Goal: Information Seeking & Learning: Learn about a topic

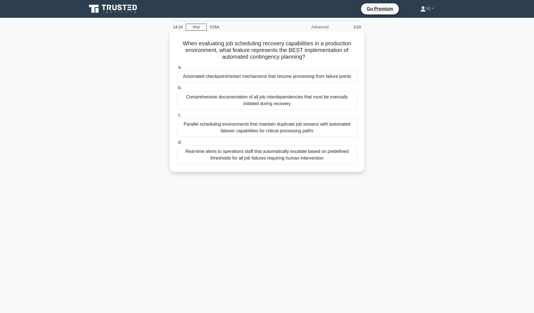
click at [286, 82] on div "Automated checkpoint/restart mechanisms that resume processing from failure poi…" at bounding box center [267, 77] width 180 height 12
click at [177, 69] on input "a. Automated checkpoint/restart mechanisms that resume processing from failure …" at bounding box center [177, 68] width 0 height 4
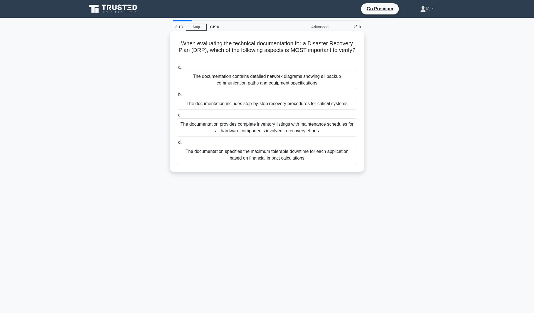
click at [334, 105] on div "The documentation includes step-by-step recovery procedures for critical systems" at bounding box center [267, 104] width 180 height 12
click at [177, 96] on input "b. The documentation includes step-by-step recovery procedures for critical sys…" at bounding box center [177, 95] width 0 height 4
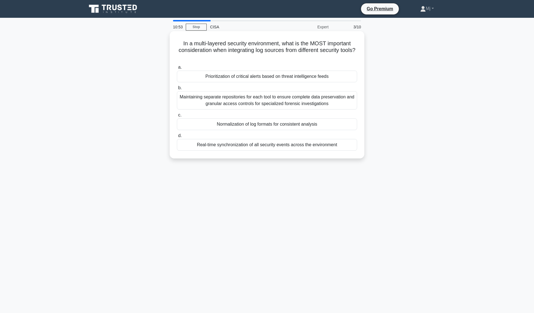
click at [311, 149] on div "Real-time synchronization of all security events across the environment" at bounding box center [267, 145] width 180 height 12
click at [177, 138] on input "d. Real-time synchronization of all security events across the environment" at bounding box center [177, 136] width 0 height 4
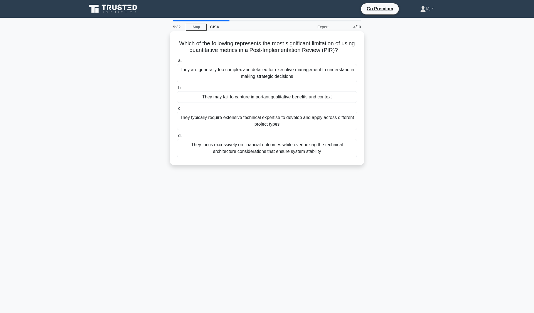
click at [331, 100] on div "They may fail to capture important qualitative benefits and context" at bounding box center [267, 97] width 180 height 12
click at [177, 90] on input "b. They may fail to capture important qualitative benefits and context" at bounding box center [177, 88] width 0 height 4
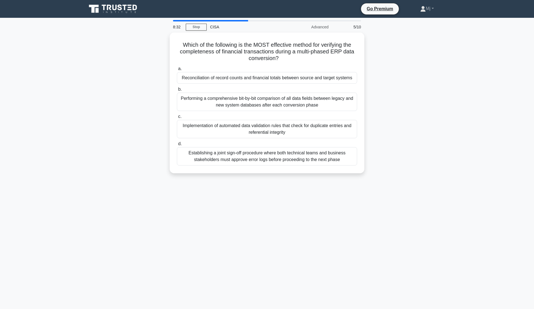
drag, startPoint x: 0, startPoint y: 118, endPoint x: 100, endPoint y: 143, distance: 103.4
click at [100, 143] on div "Which of the following is the MOST effective method for verifying the completen…" at bounding box center [266, 106] width 367 height 147
click at [194, 26] on link "Stop" at bounding box center [196, 27] width 21 height 7
click at [196, 29] on link "Stop" at bounding box center [196, 27] width 21 height 7
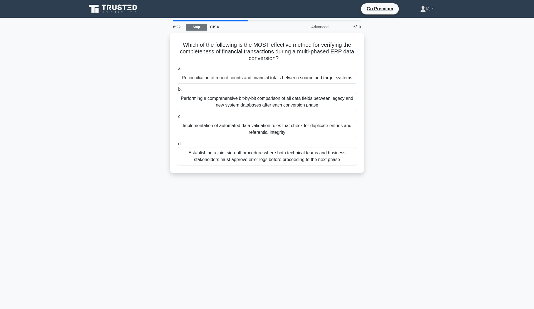
click at [196, 29] on link "Stop" at bounding box center [196, 27] width 21 height 7
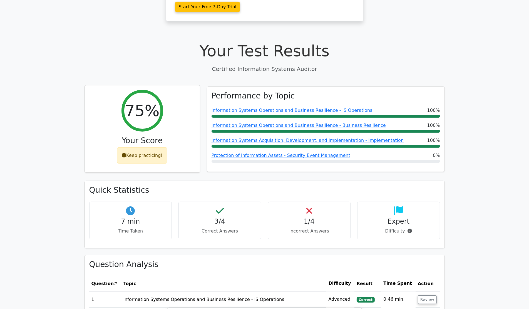
scroll to position [244, 0]
